Goal: Find specific page/section: Find specific page/section

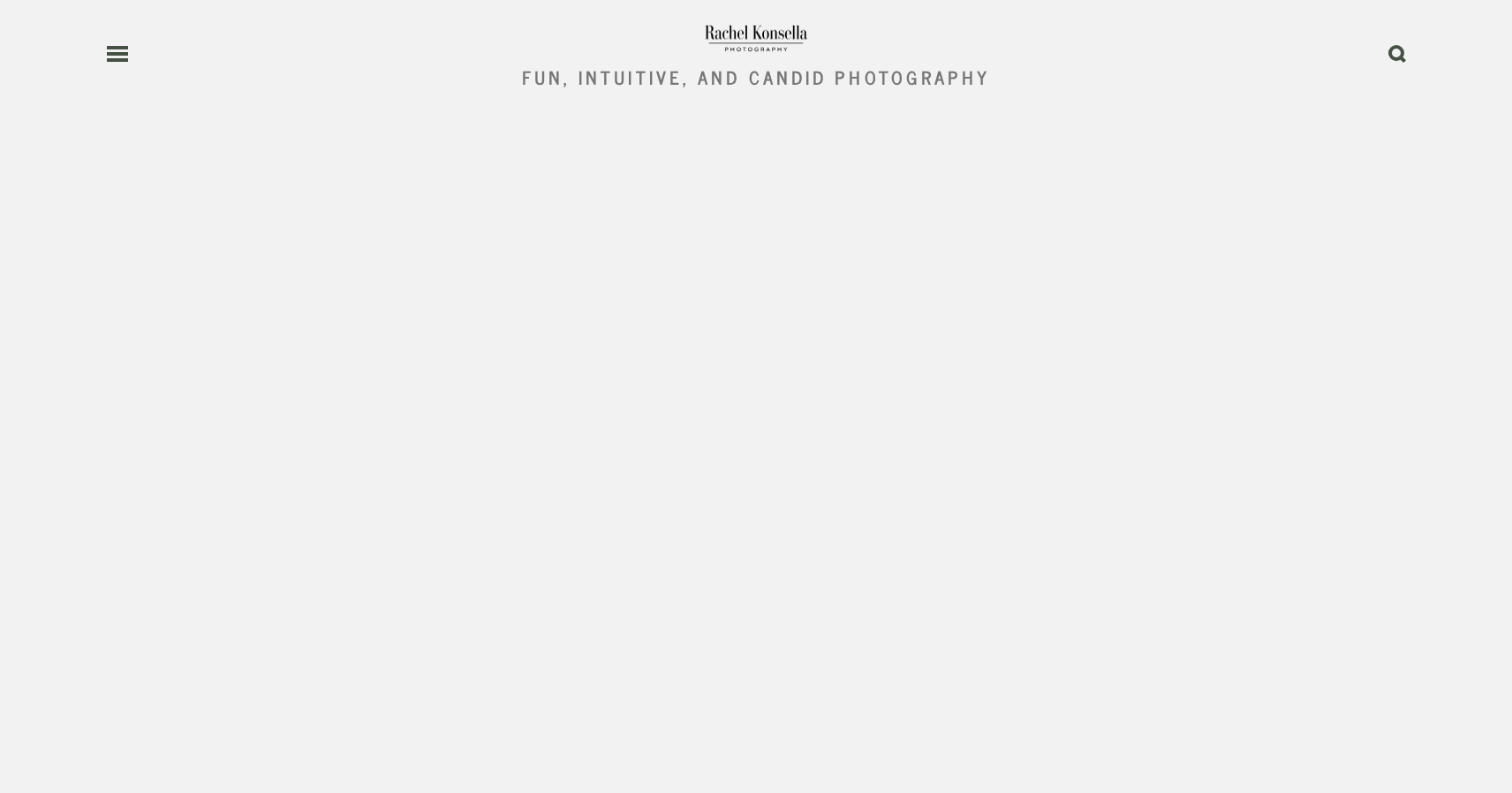
click at [122, 54] on use at bounding box center [117, 54] width 21 height 12
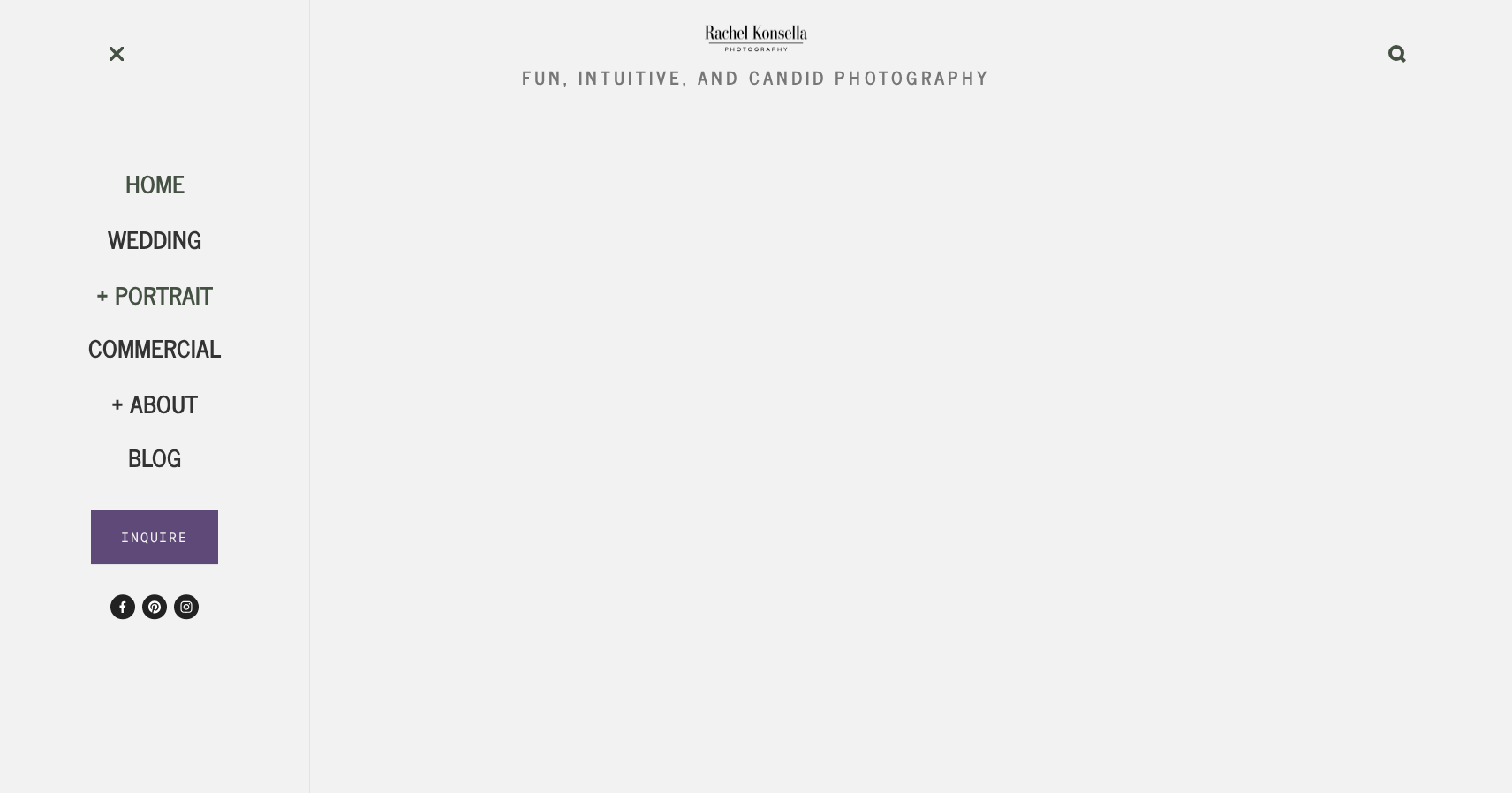
click at [162, 298] on div "Portrait" at bounding box center [154, 294] width 133 height 30
click at [158, 440] on span "HS Seniors" at bounding box center [155, 453] width 86 height 71
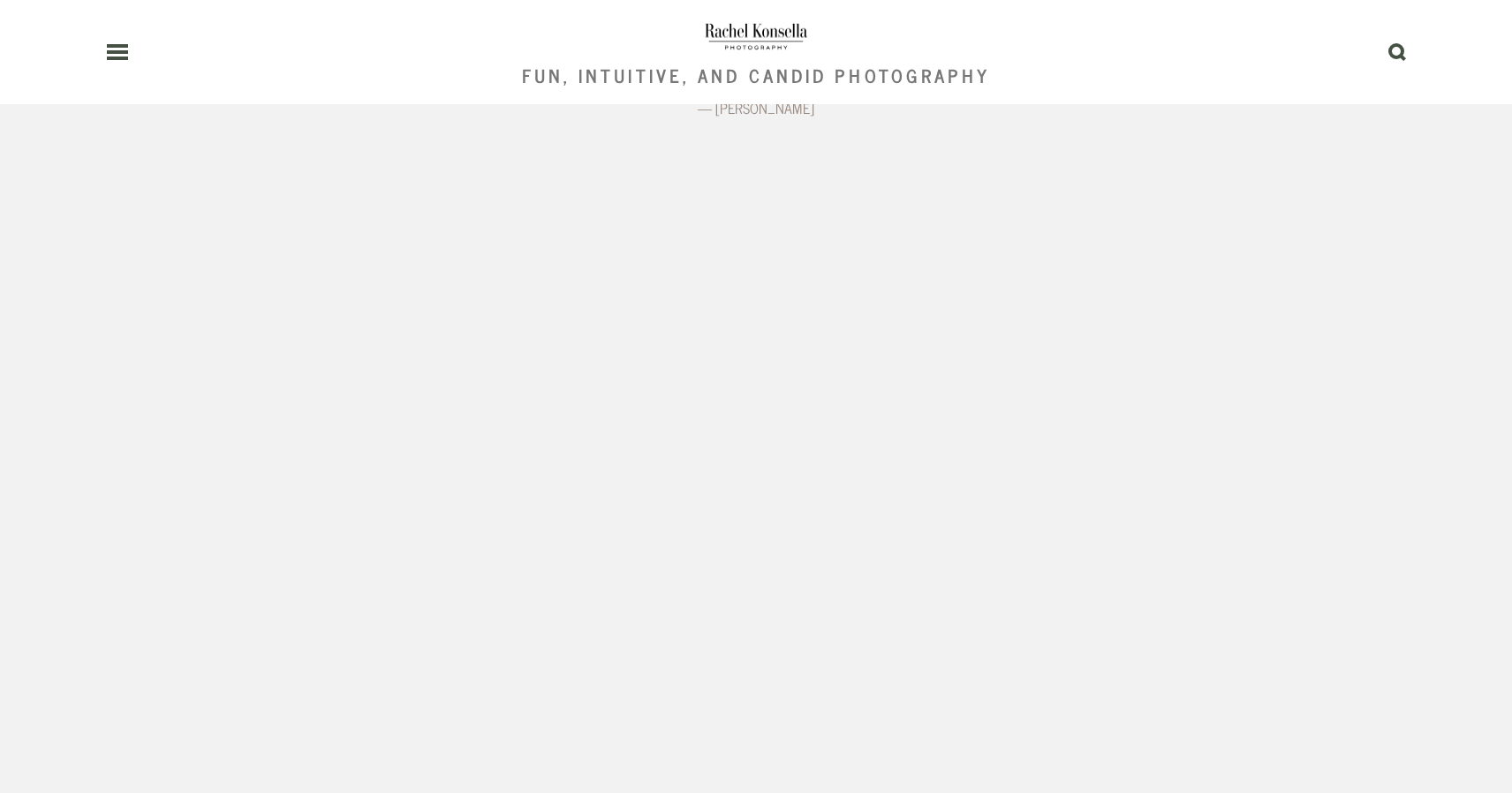
scroll to position [3197, 0]
click at [118, 58] on use at bounding box center [117, 52] width 21 height 12
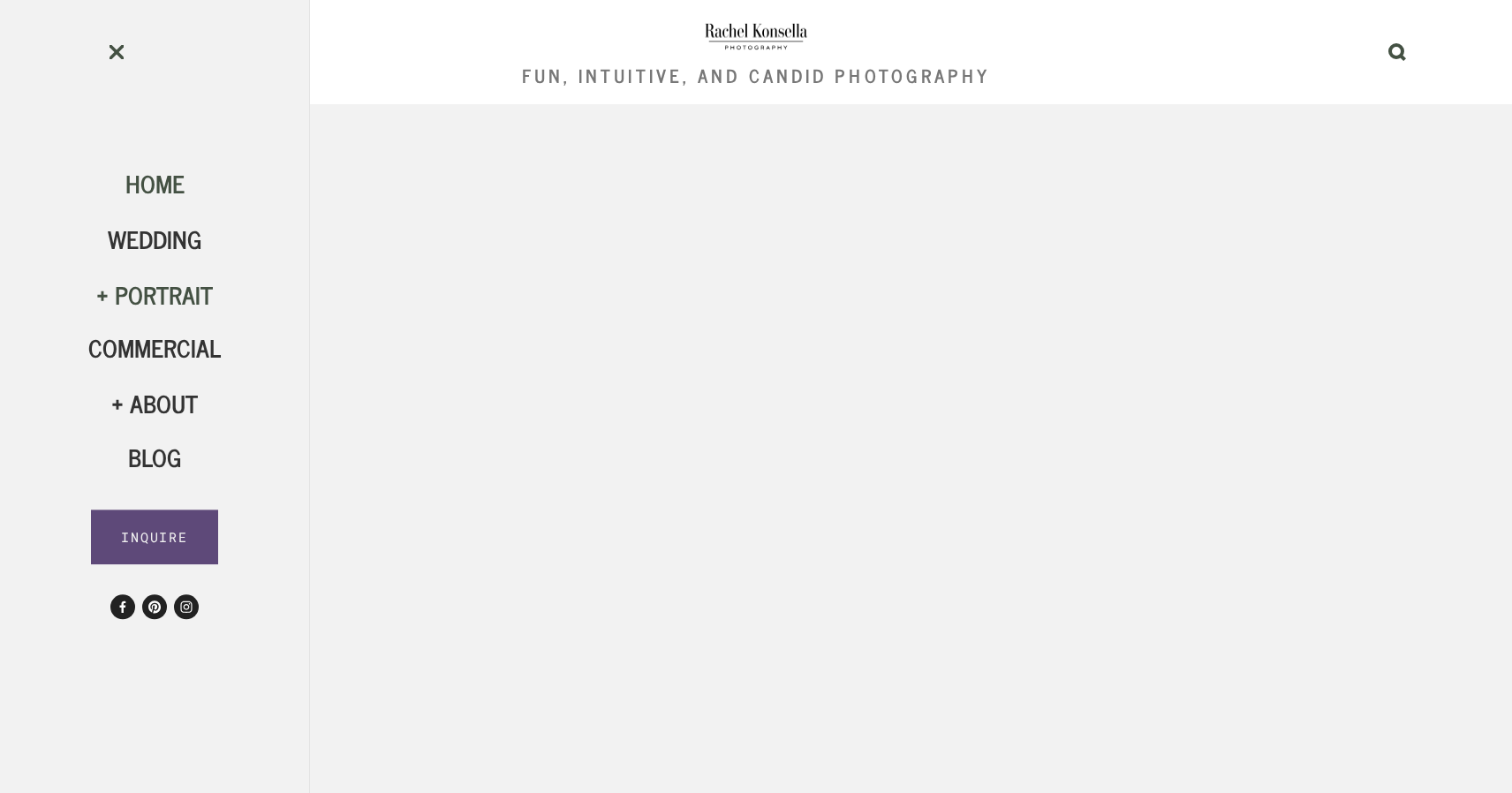
click at [134, 300] on div "Portrait" at bounding box center [154, 294] width 133 height 30
click at [158, 458] on span "HS Seniors" at bounding box center [155, 453] width 86 height 71
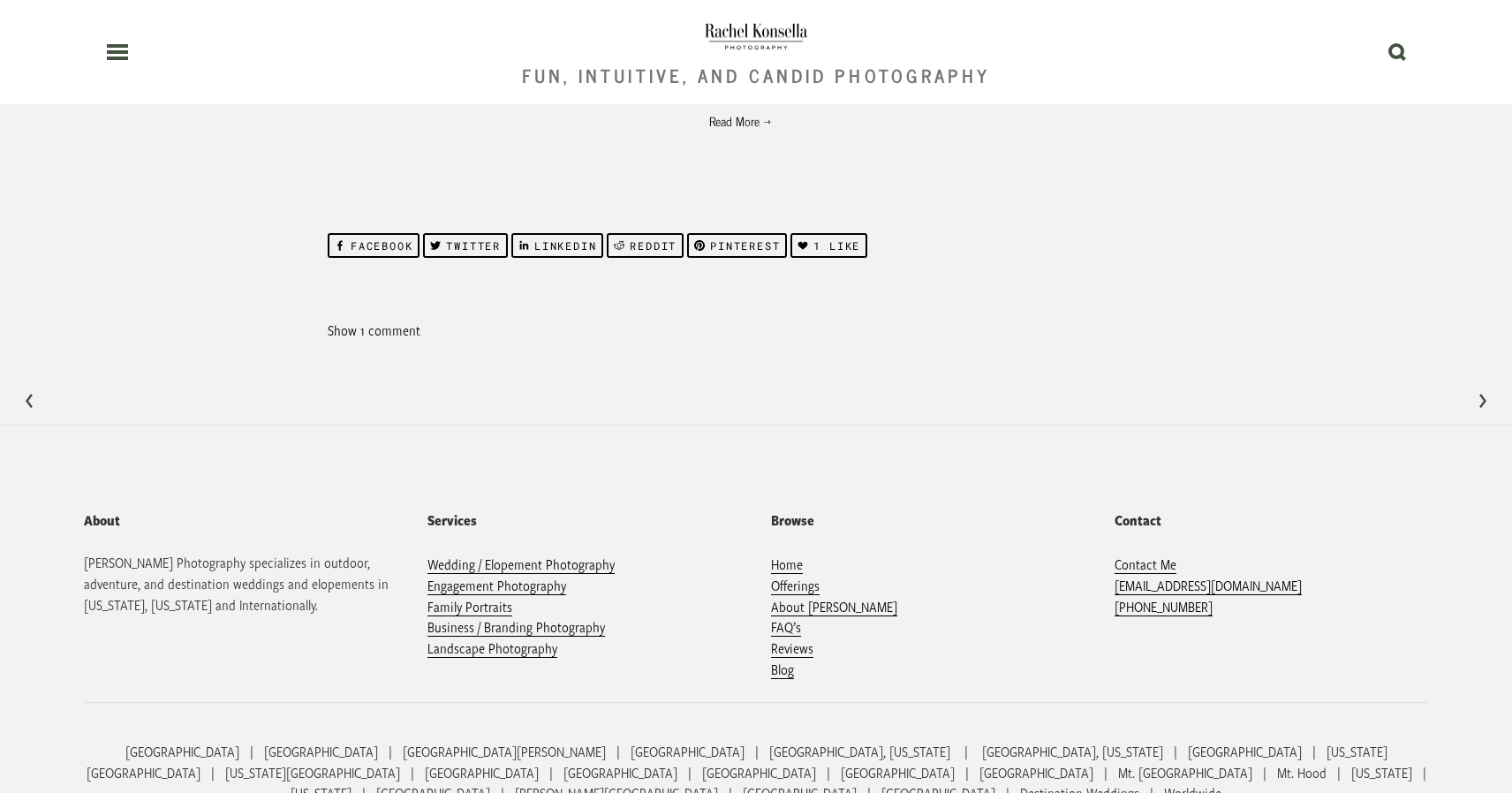
scroll to position [6682, 0]
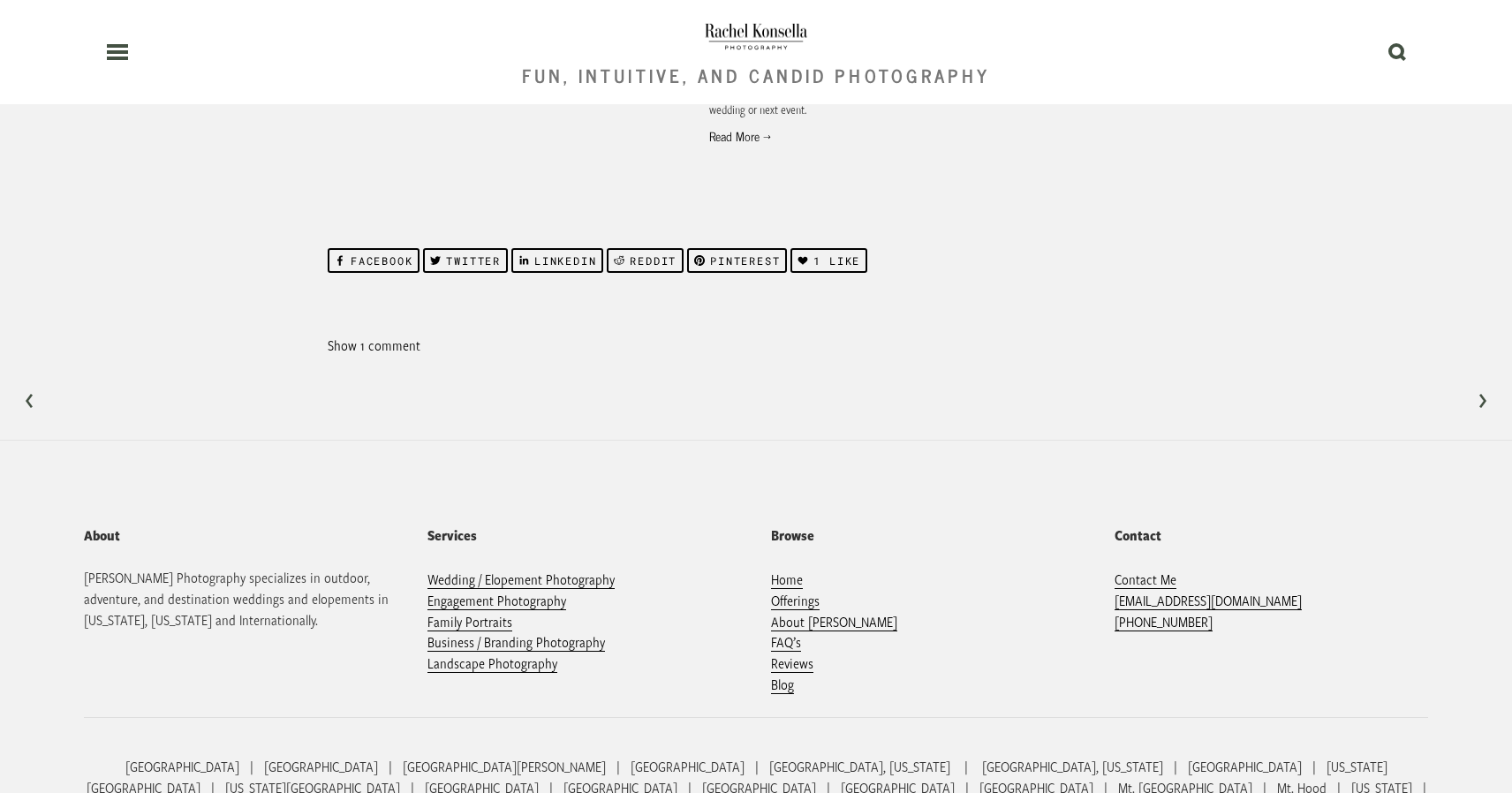
click at [366, 334] on label "Show 1 comment" at bounding box center [607, 345] width 561 height 21
checkbox input "true"
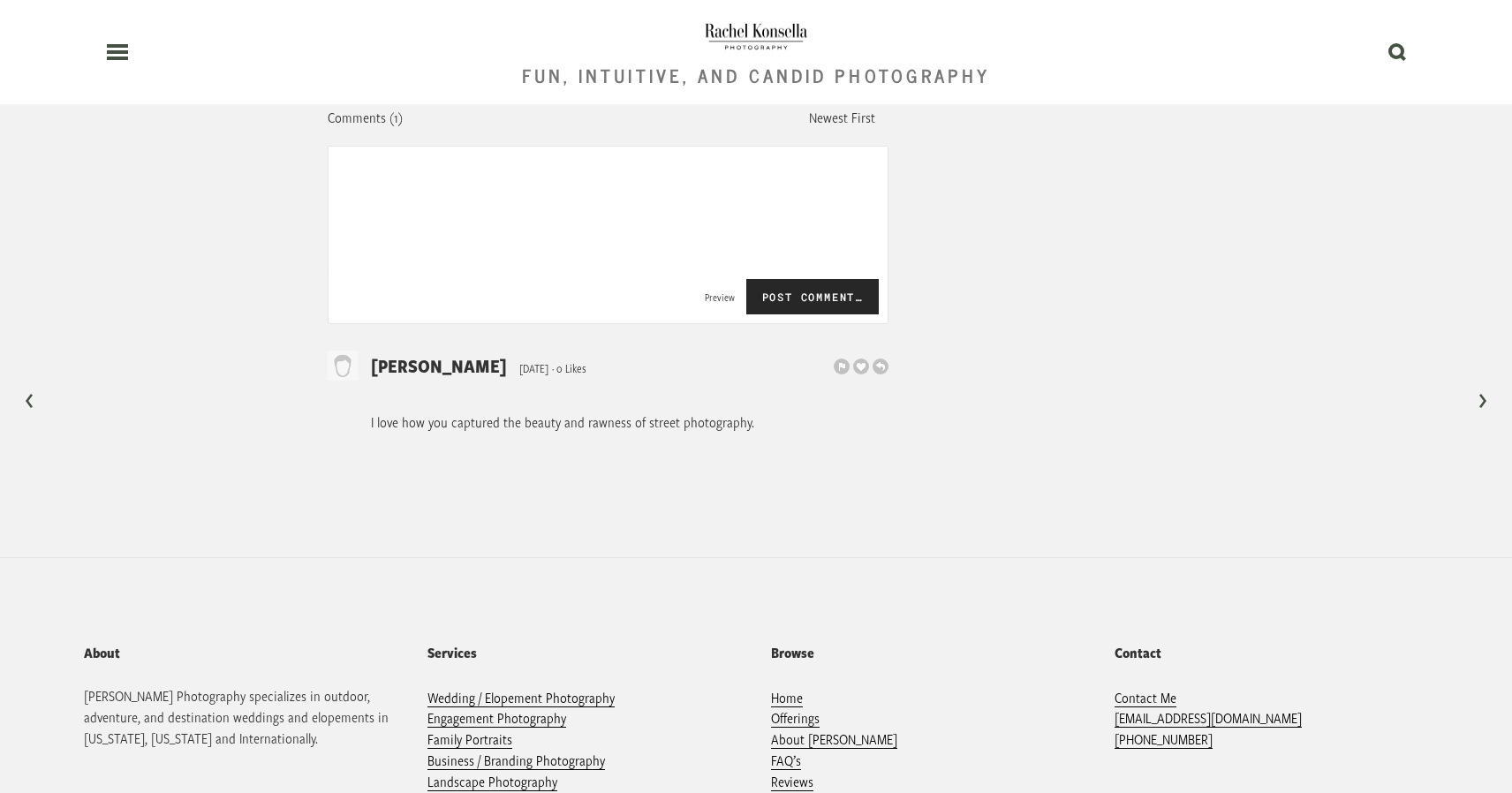
scroll to position [6986, 0]
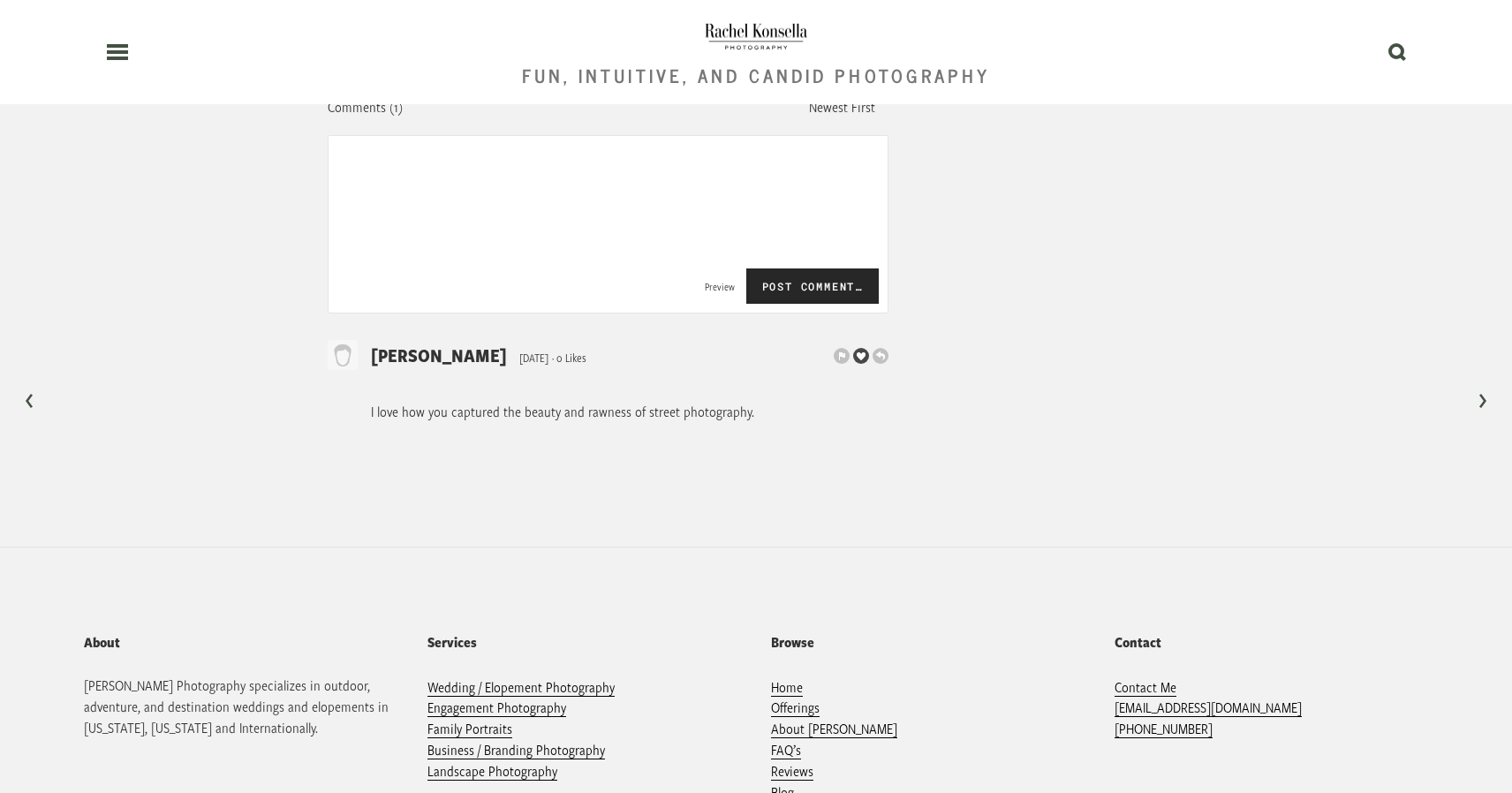
click at [862, 348] on span at bounding box center [861, 355] width 16 height 16
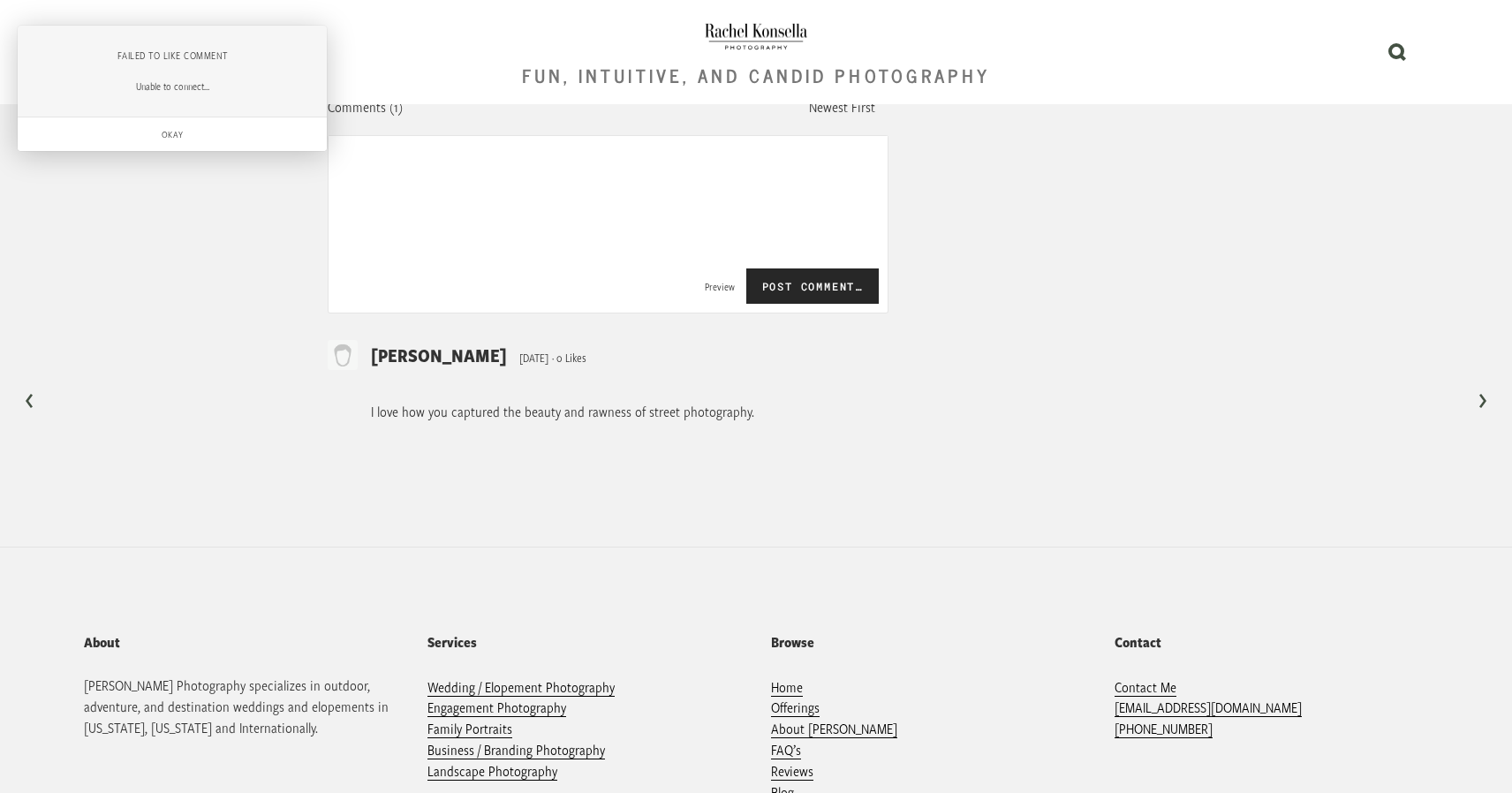
click at [191, 138] on div "Okay" at bounding box center [172, 134] width 309 height 33
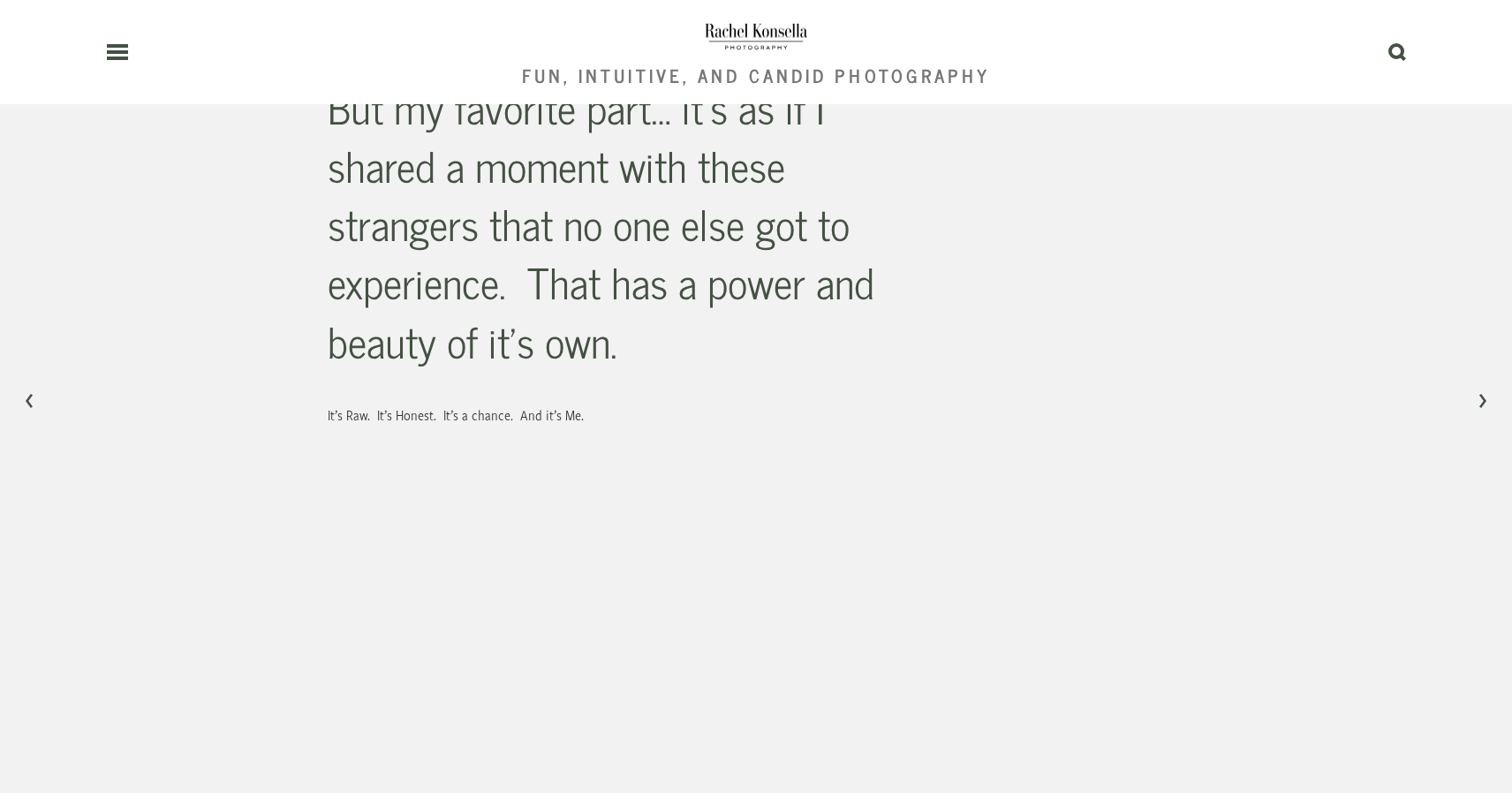
scroll to position [0, 0]
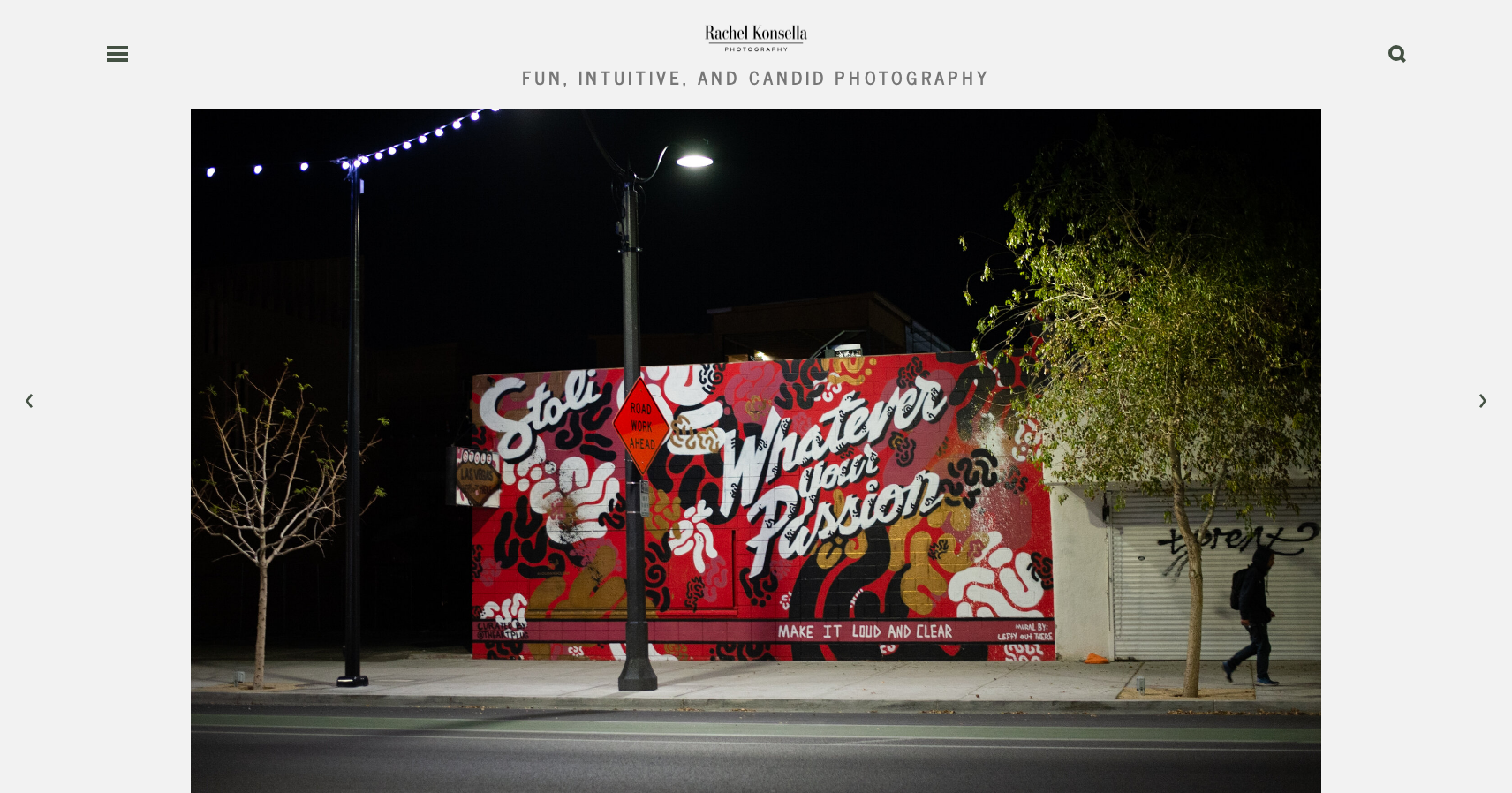
click at [118, 56] on icon at bounding box center [117, 54] width 23 height 16
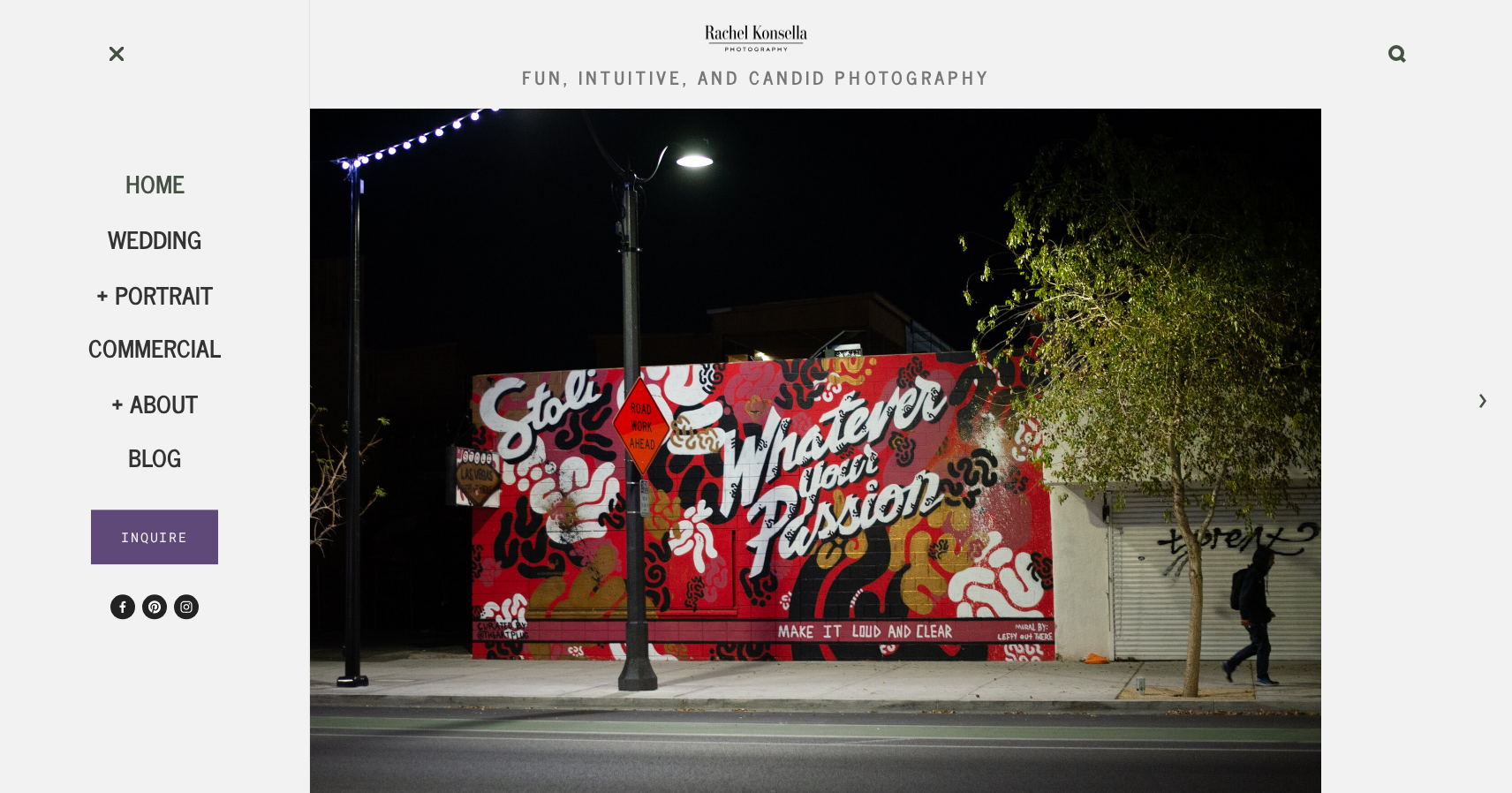
click at [165, 183] on span "Home" at bounding box center [155, 182] width 59 height 39
